Goal: Check status

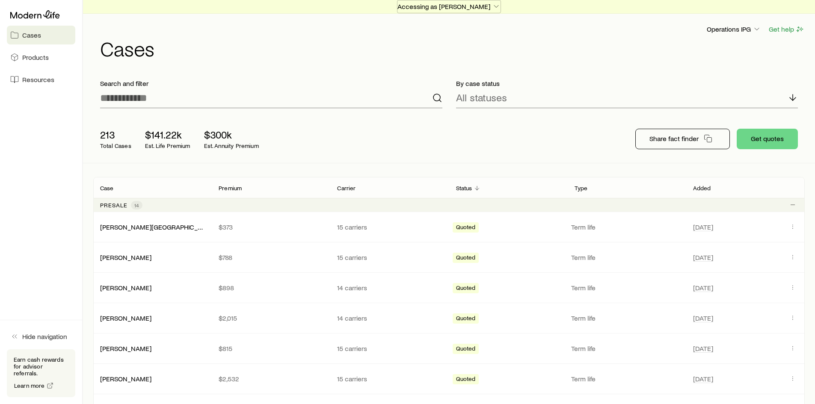
click at [460, 6] on p "Accessing as [PERSON_NAME]" at bounding box center [449, 6] width 103 height 9
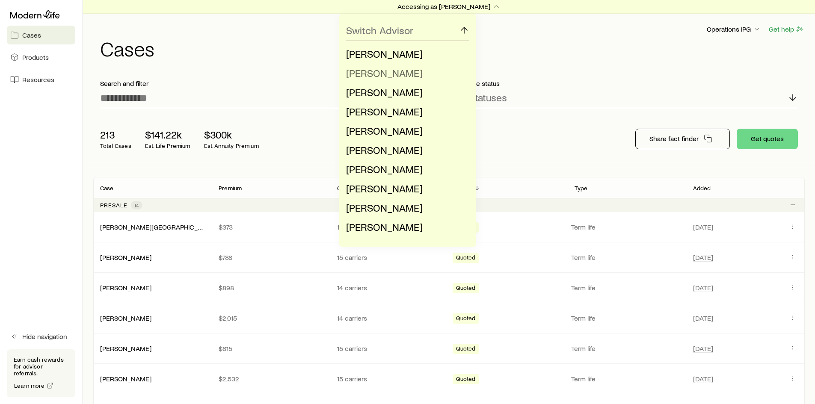
click at [426, 72] on li "[PERSON_NAME]" at bounding box center [405, 73] width 118 height 19
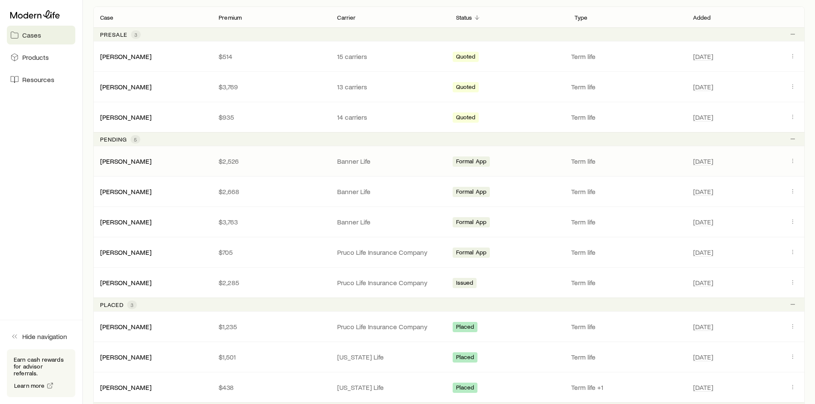
scroll to position [171, 0]
click at [158, 200] on div "[PERSON_NAME] $2,668 Banner Life Formal App Term life [DATE]" at bounding box center [449, 191] width 712 height 30
click at [339, 189] on p "Banner Life" at bounding box center [389, 191] width 105 height 9
click at [790, 184] on div "[PERSON_NAME] $2,668 Banner Life Formal App Term life [DATE]" at bounding box center [449, 191] width 712 height 30
click at [789, 191] on button "Client cases" at bounding box center [793, 191] width 10 height 10
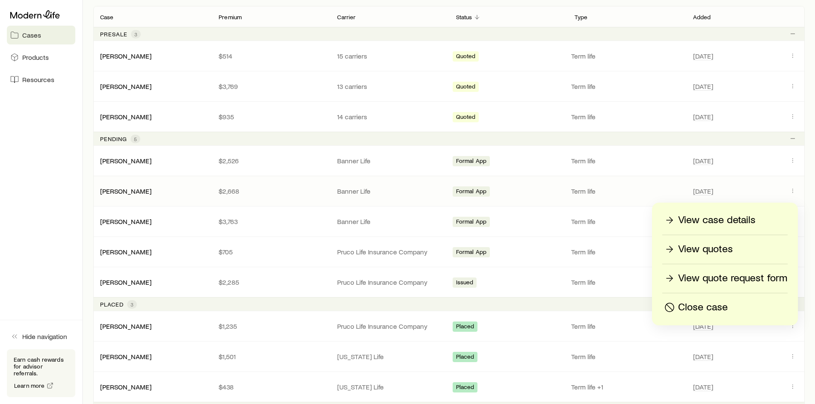
click at [735, 218] on p "View case details" at bounding box center [716, 221] width 77 height 14
